Goal: Book appointment/travel/reservation

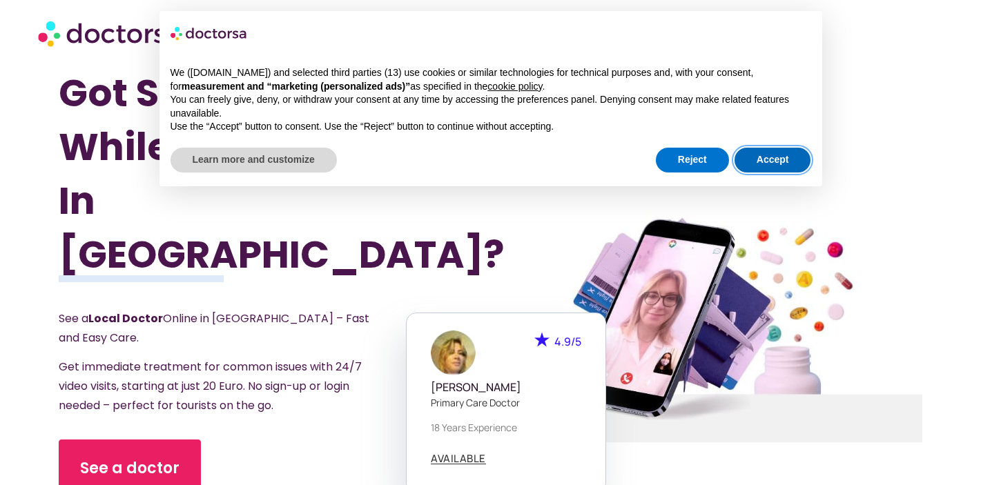
click at [752, 165] on button "Accept" at bounding box center [773, 160] width 77 height 25
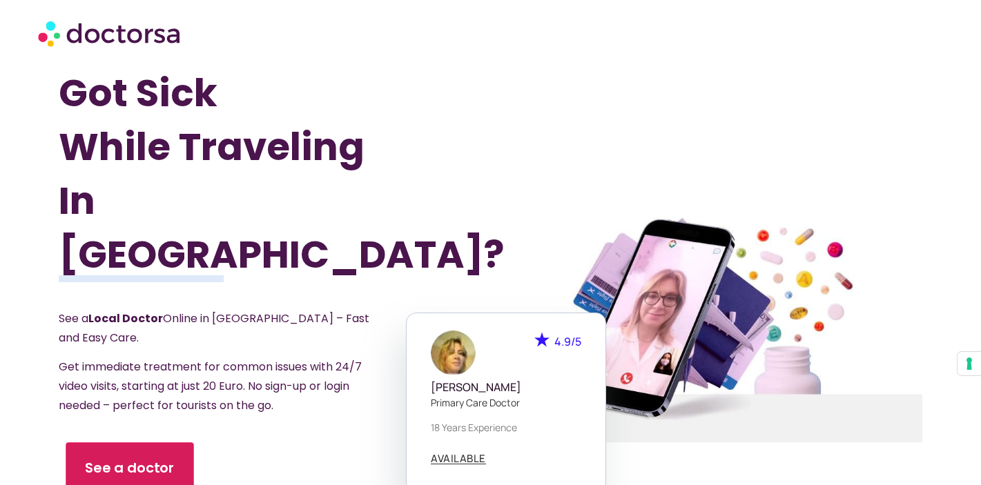
click at [139, 459] on span "See a doctor" at bounding box center [130, 469] width 90 height 20
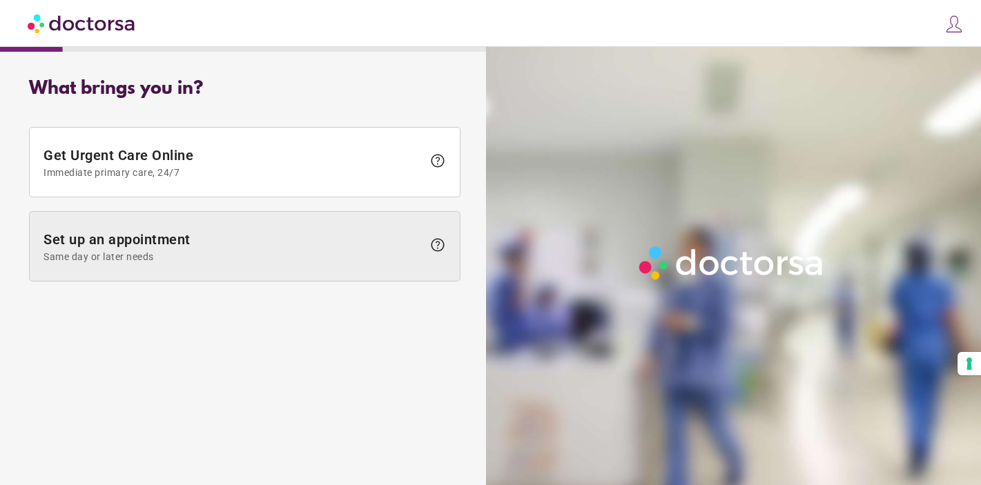
click at [152, 258] on span "Same day or later needs" at bounding box center [233, 256] width 379 height 11
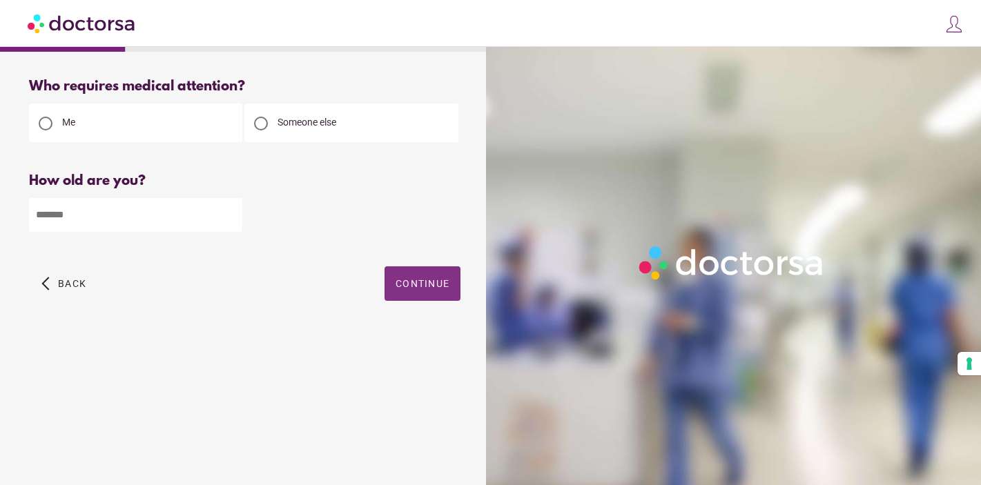
click at [438, 281] on span "Continue" at bounding box center [423, 283] width 54 height 11
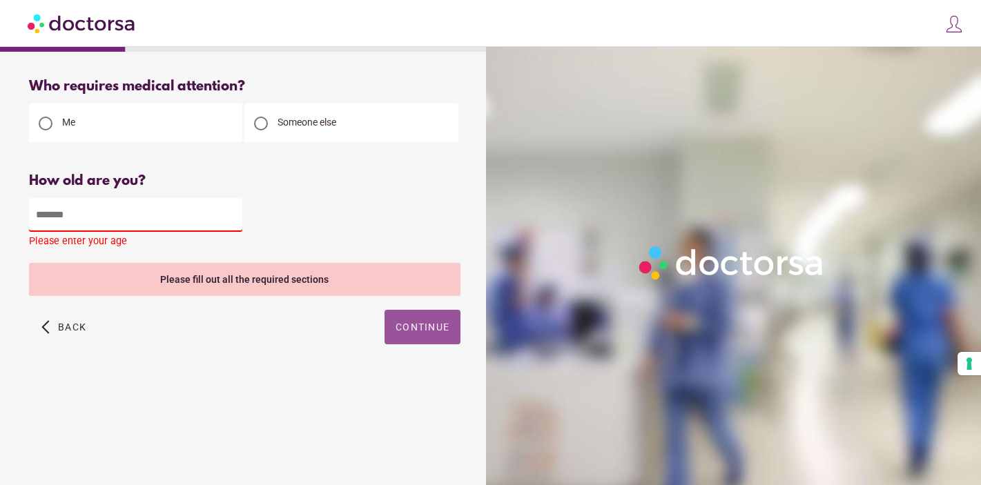
click at [159, 205] on input "number" at bounding box center [135, 215] width 213 height 34
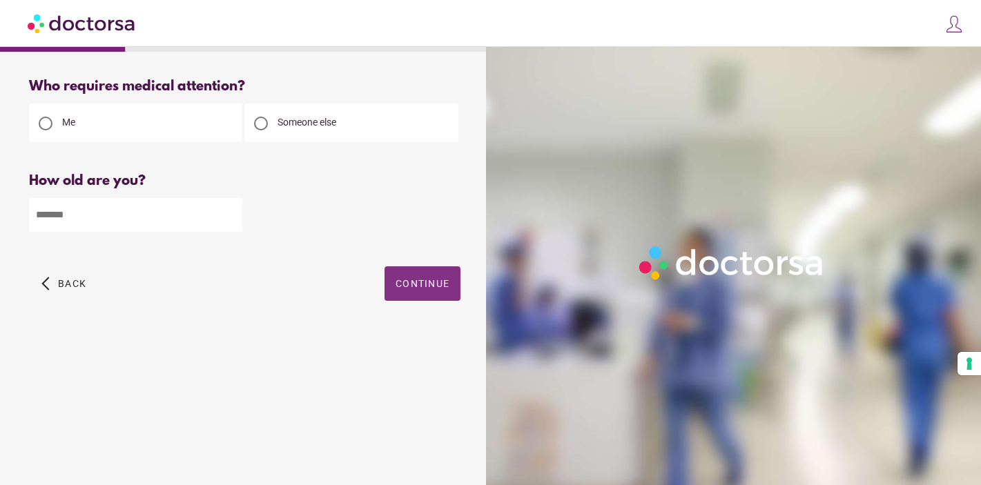
type input "**"
click at [411, 285] on span "Continue" at bounding box center [423, 283] width 54 height 11
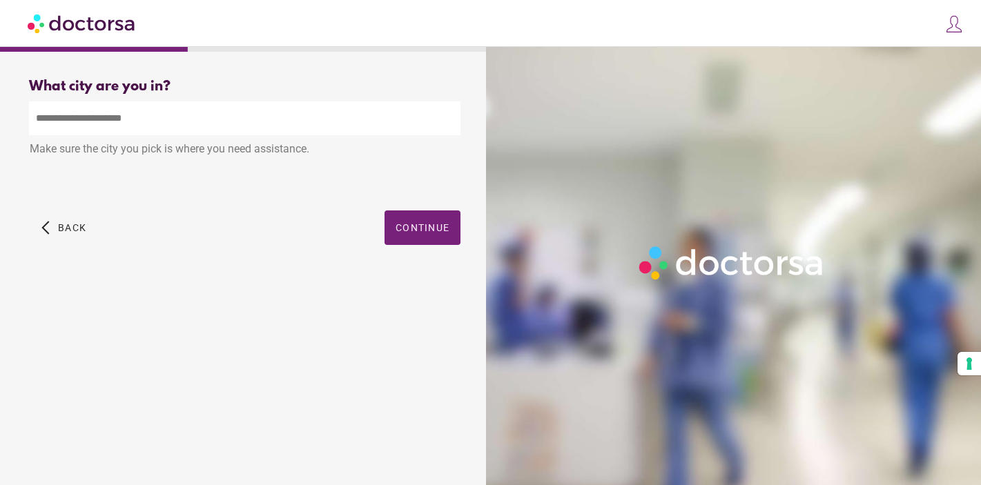
click at [174, 128] on input "text" at bounding box center [245, 119] width 432 height 34
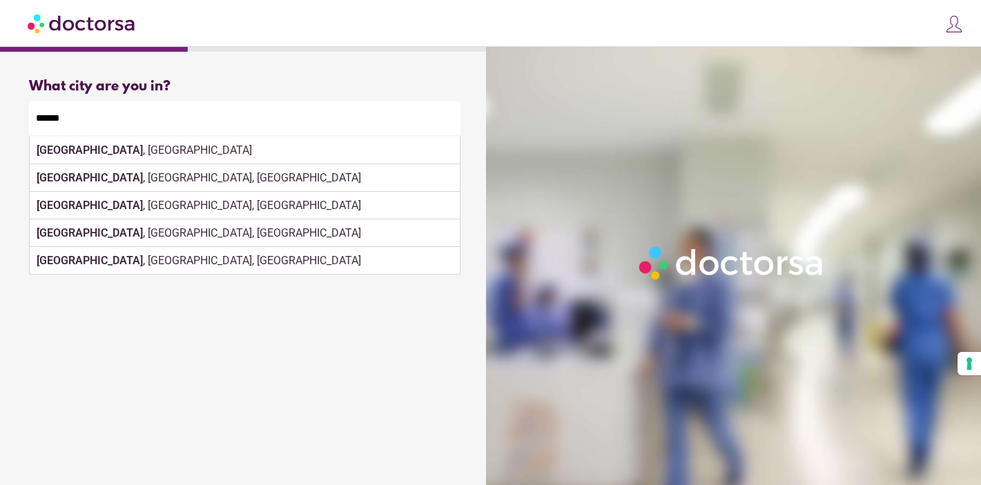
click at [403, 224] on div "Lisbon , ND, USA" at bounding box center [245, 234] width 430 height 28
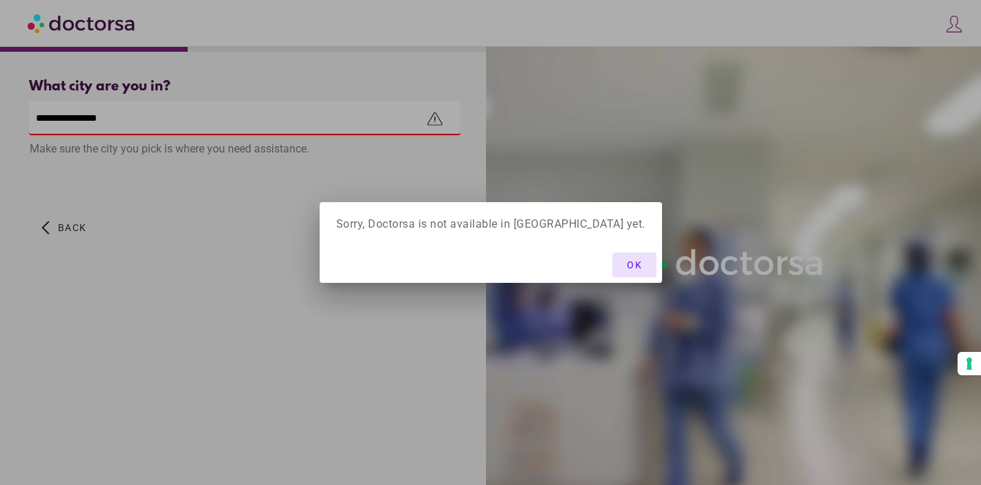
click at [633, 249] on div "OK" at bounding box center [491, 265] width 343 height 37
click at [627, 261] on span "OK" at bounding box center [634, 265] width 15 height 11
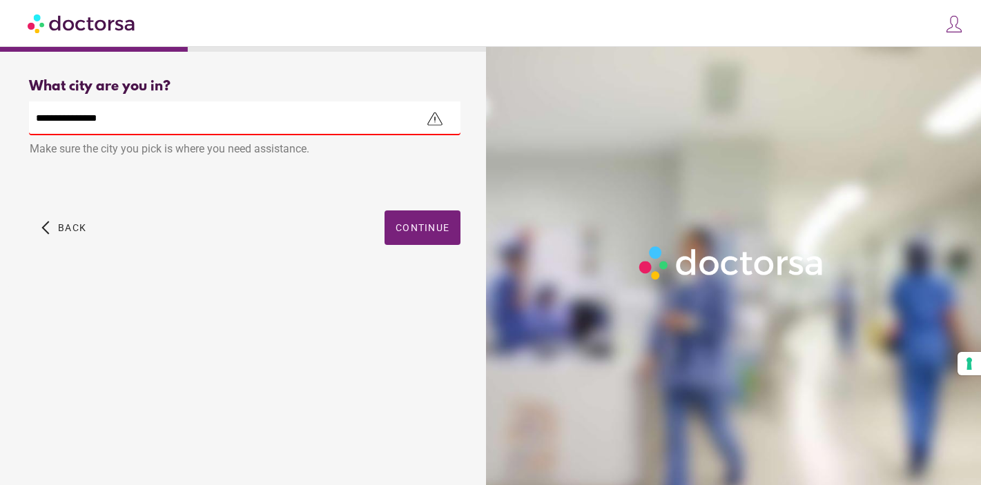
click at [151, 124] on input "**********" at bounding box center [245, 119] width 432 height 34
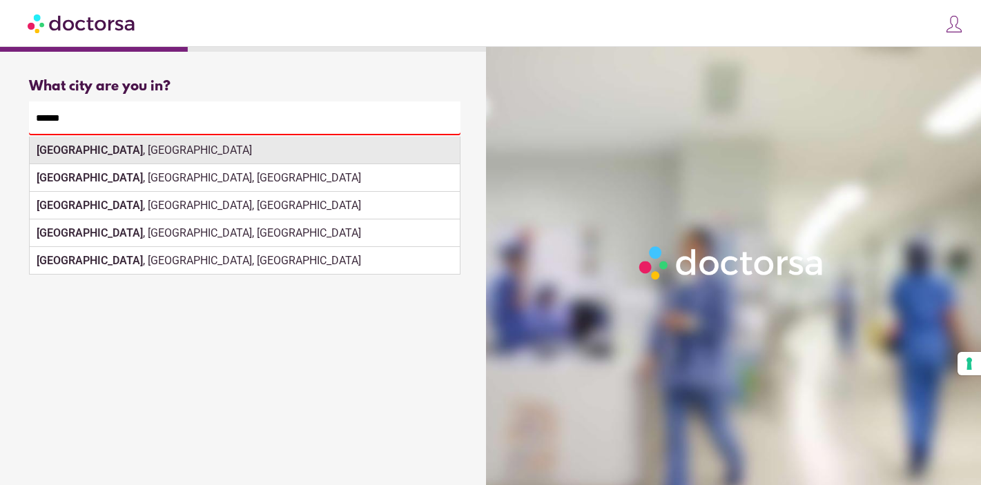
click at [46, 151] on strong "Lisbon" at bounding box center [90, 150] width 106 height 13
type input "**********"
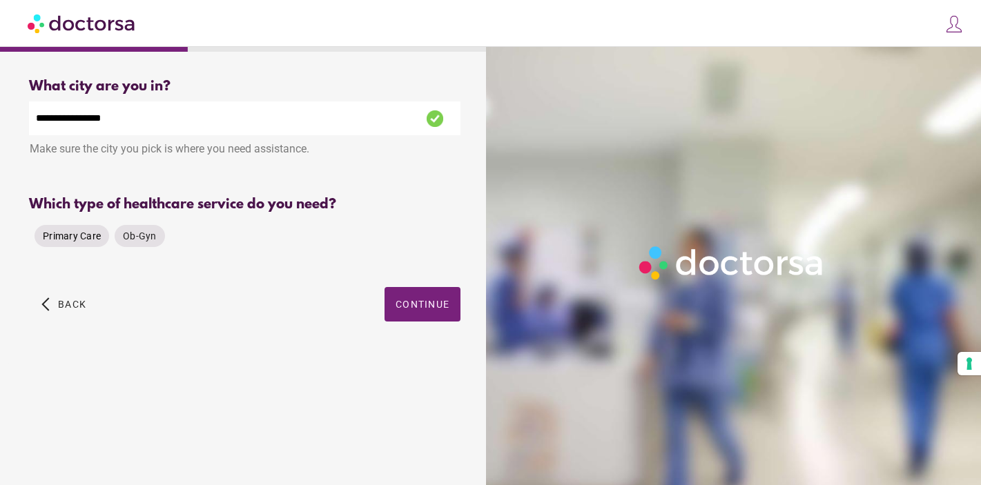
click at [88, 242] on span "Primary Care" at bounding box center [72, 236] width 58 height 11
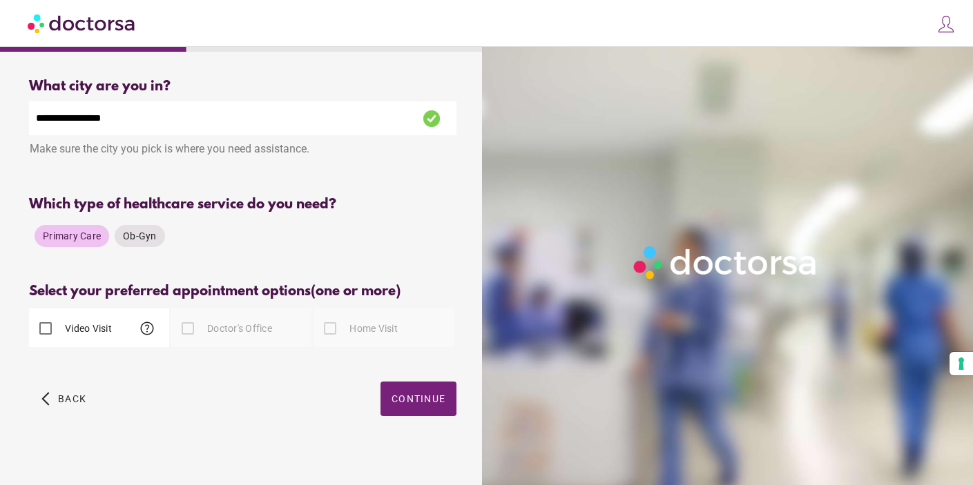
click at [65, 327] on label "Video Visit" at bounding box center [87, 329] width 50 height 14
click at [139, 233] on span "Ob-Gyn" at bounding box center [140, 236] width 34 height 11
click at [88, 227] on div "Primary Care" at bounding box center [72, 236] width 75 height 22
click at [126, 249] on div "Primary Care Ob-Gyn" at bounding box center [100, 236] width 142 height 33
click at [130, 238] on span "Ob-Gyn" at bounding box center [140, 236] width 34 height 11
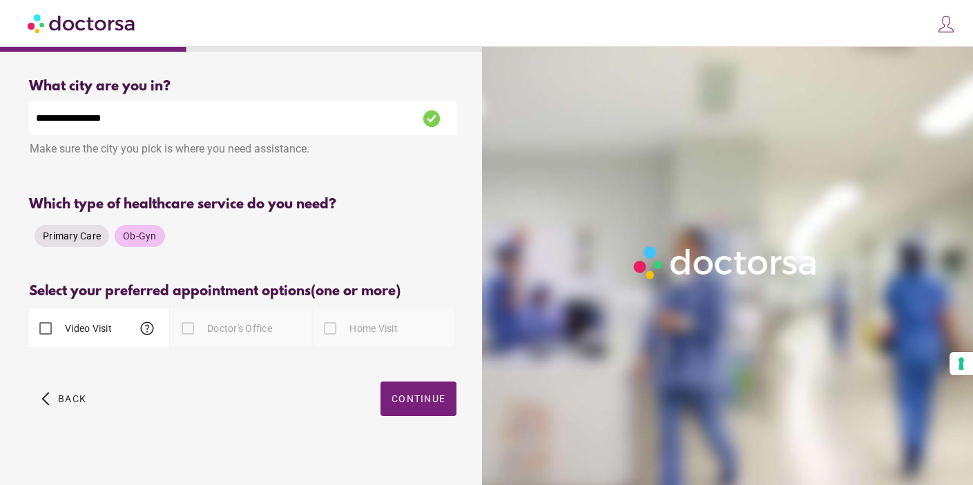
click at [68, 237] on span "Primary Care" at bounding box center [72, 236] width 58 height 11
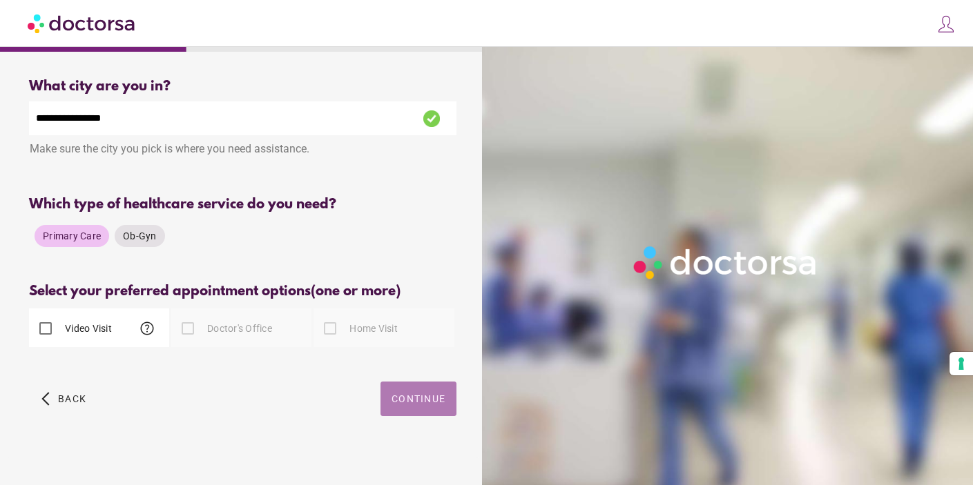
click at [407, 404] on span "Continue" at bounding box center [419, 399] width 54 height 11
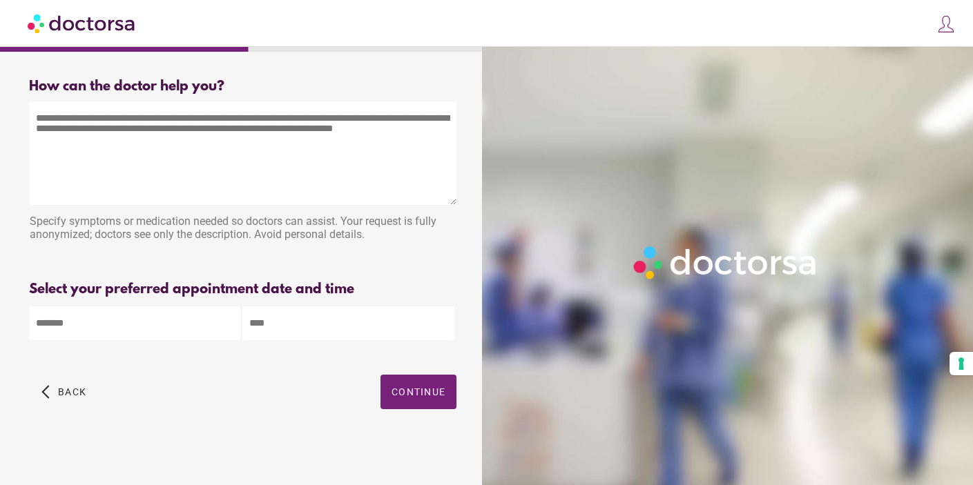
scroll to position [2, 0]
